Goal: Navigation & Orientation: Go to known website

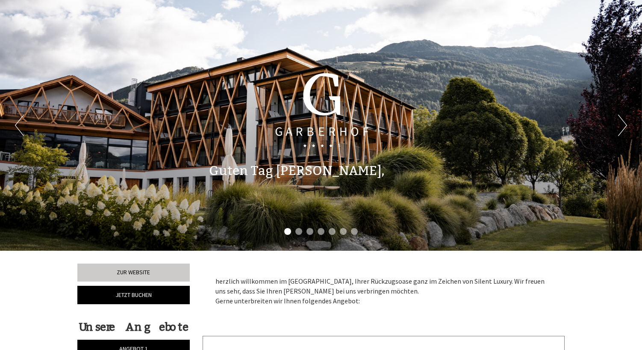
click at [625, 127] on button "Next" at bounding box center [622, 125] width 9 height 21
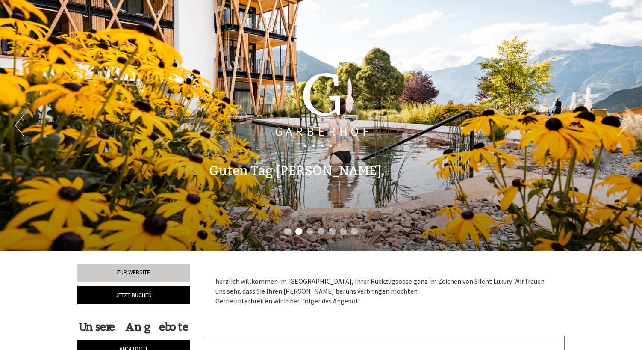
click at [625, 127] on button "Next" at bounding box center [622, 125] width 9 height 21
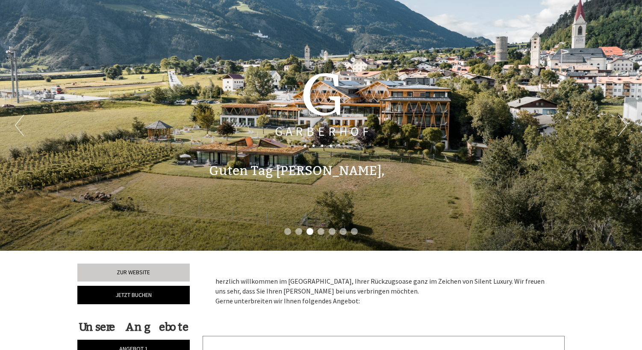
click at [625, 127] on button "Next" at bounding box center [622, 125] width 9 height 21
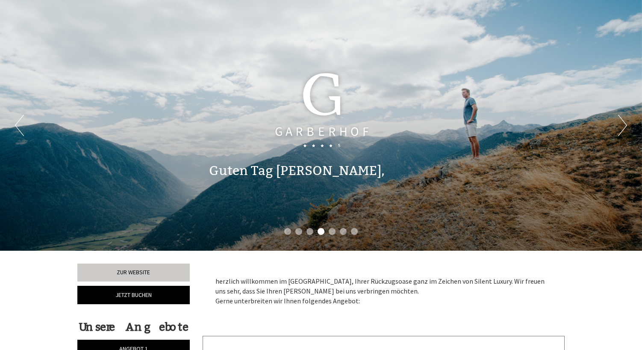
click at [625, 127] on button "Next" at bounding box center [622, 125] width 9 height 21
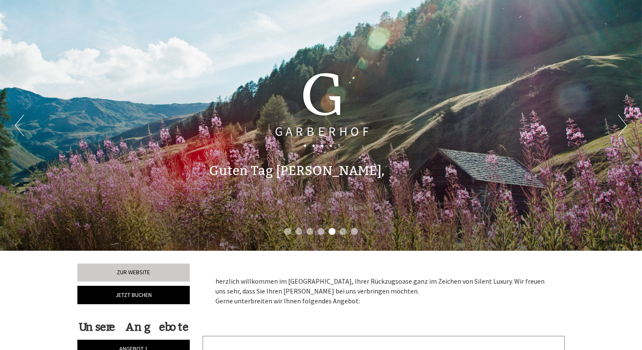
click at [625, 127] on button "Next" at bounding box center [622, 125] width 9 height 21
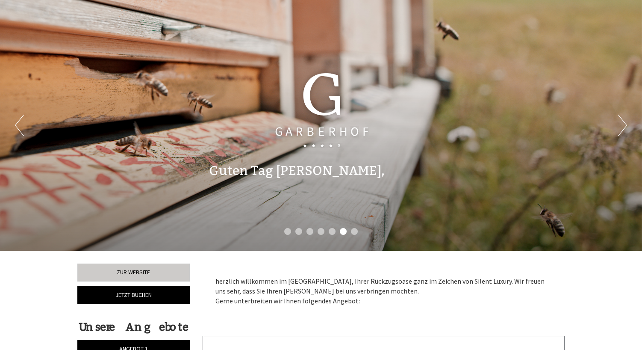
click at [625, 127] on button "Next" at bounding box center [622, 125] width 9 height 21
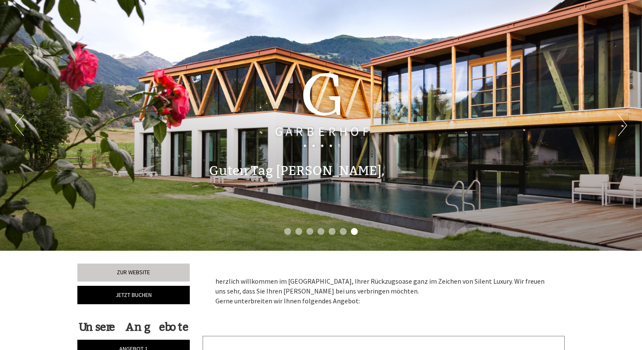
click at [625, 127] on button "Next" at bounding box center [622, 125] width 9 height 21
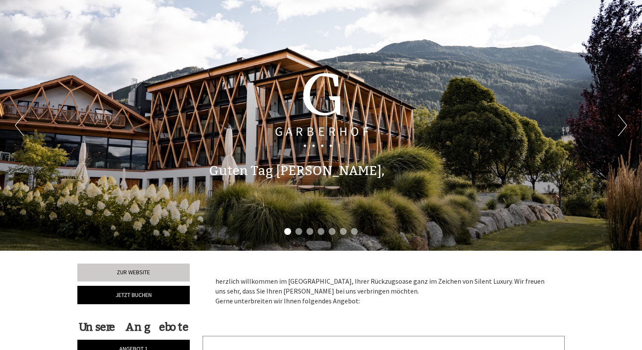
click at [625, 127] on button "Next" at bounding box center [622, 125] width 9 height 21
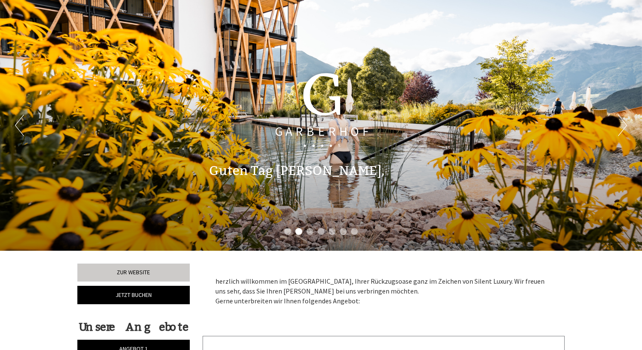
click at [625, 127] on button "Next" at bounding box center [622, 125] width 9 height 21
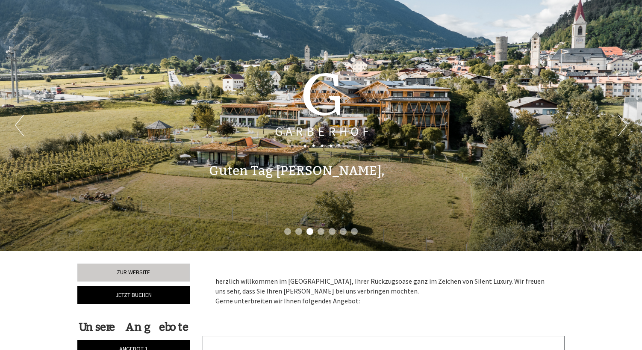
click at [625, 127] on button "Next" at bounding box center [622, 125] width 9 height 21
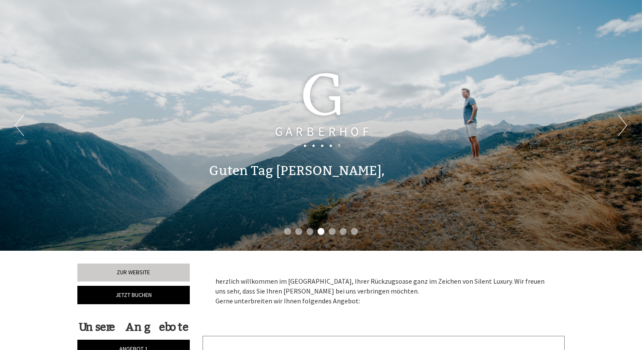
click at [625, 127] on button "Next" at bounding box center [622, 125] width 9 height 21
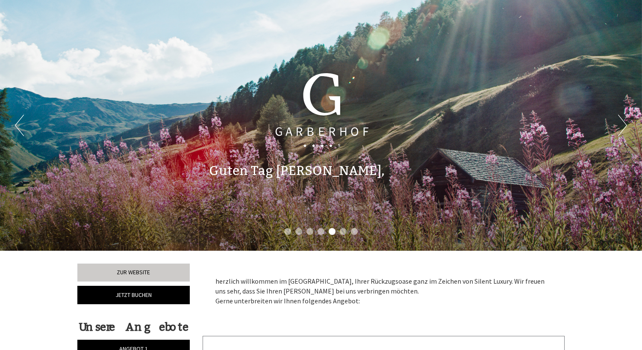
scroll to position [0, 0]
click at [330, 126] on div at bounding box center [321, 110] width 205 height 141
click at [329, 132] on div at bounding box center [321, 110] width 205 height 141
click at [314, 114] on div at bounding box center [321, 110] width 205 height 141
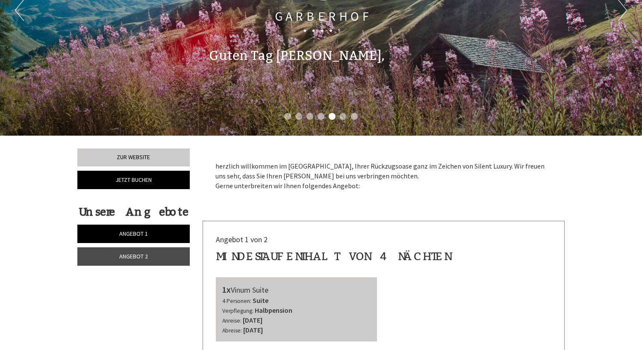
scroll to position [68, 0]
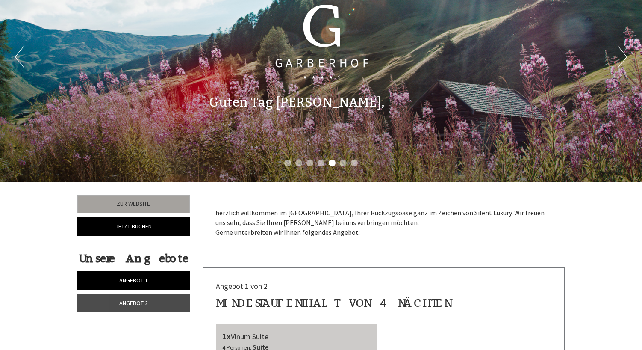
click at [140, 205] on link "Zur Website" at bounding box center [133, 204] width 112 height 18
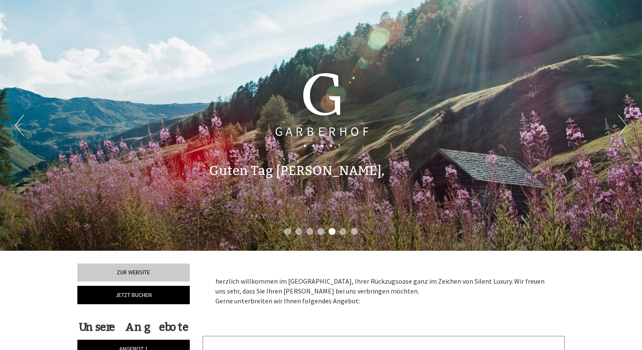
scroll to position [0, 0]
